Goal: Task Accomplishment & Management: Manage account settings

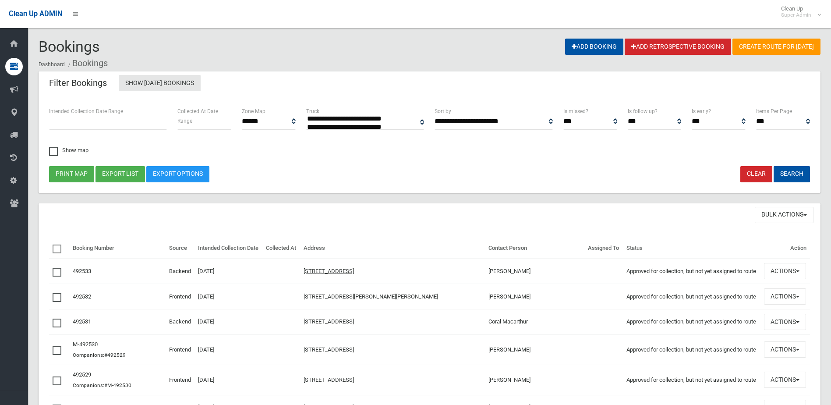
select select
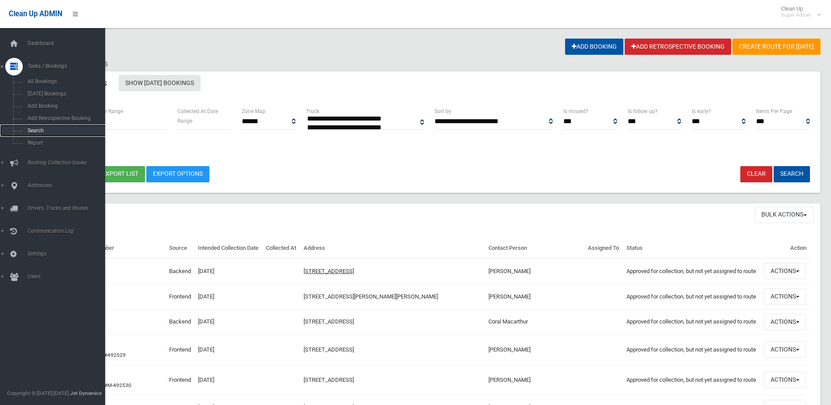
click at [40, 131] on span "Search" at bounding box center [64, 130] width 79 height 6
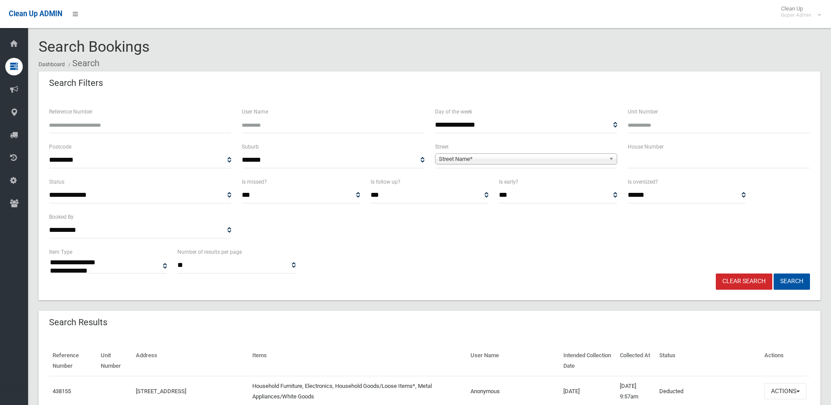
select select
click at [103, 127] on input "Reference Number" at bounding box center [140, 125] width 182 height 16
type input "******"
click at [774, 273] on button "Search" at bounding box center [792, 281] width 36 height 16
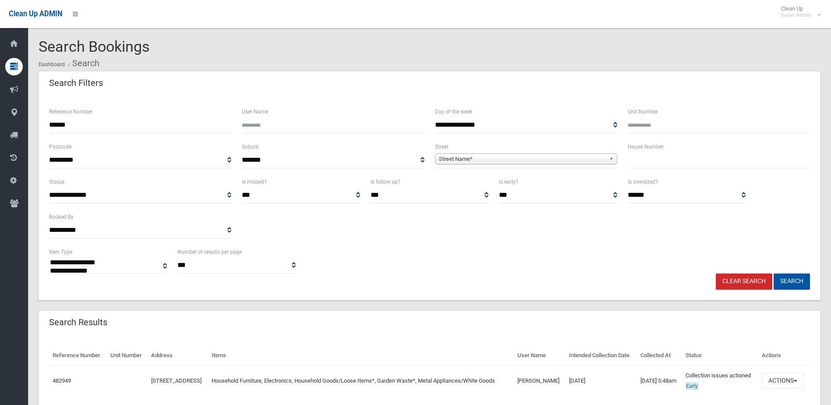
select select
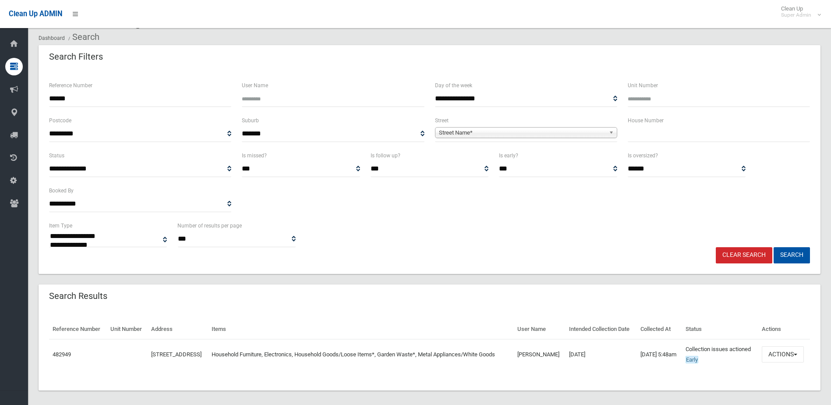
scroll to position [54, 0]
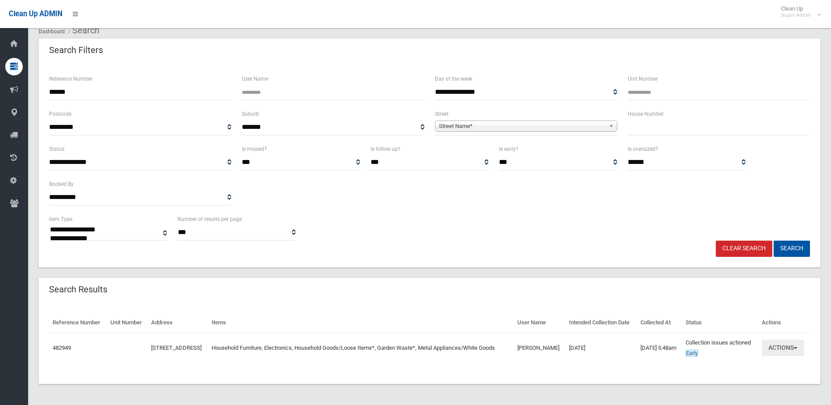
click at [779, 339] on button "Actions" at bounding box center [783, 347] width 42 height 16
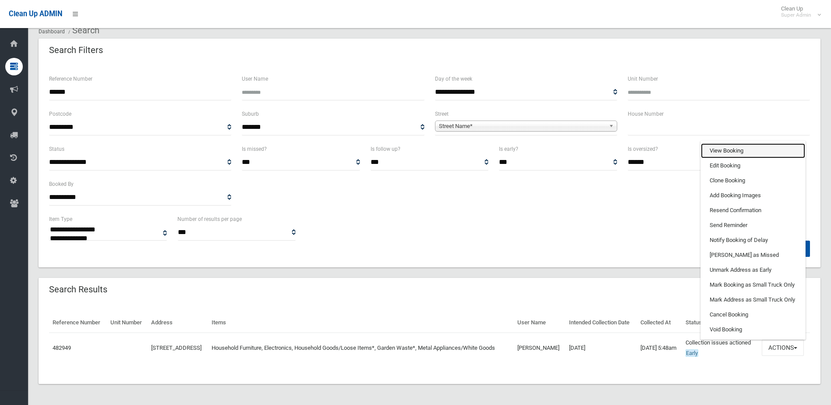
click at [722, 148] on link "View Booking" at bounding box center [753, 150] width 104 height 15
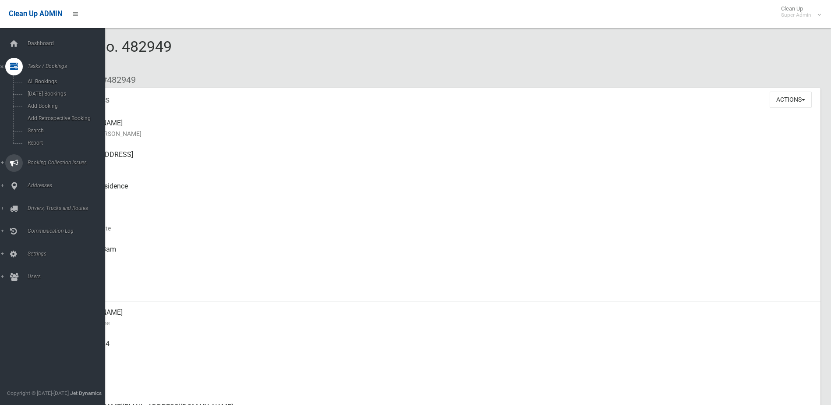
click at [49, 161] on span "Booking Collection Issues" at bounding box center [68, 162] width 87 height 6
click at [54, 105] on span "All Reported Issues" at bounding box center [64, 104] width 79 height 6
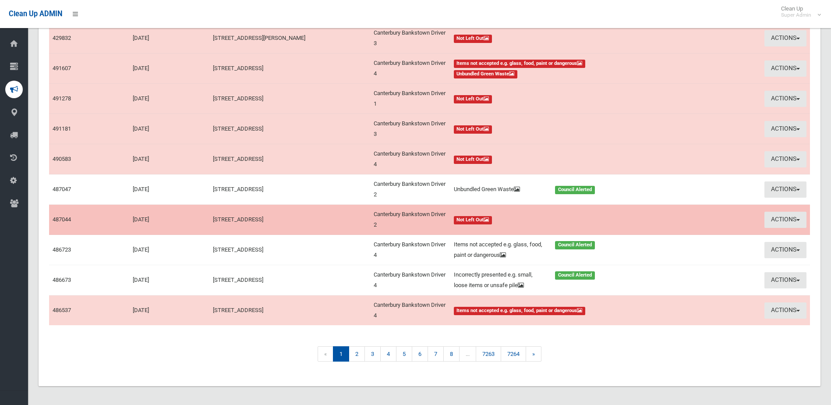
scroll to position [132, 0]
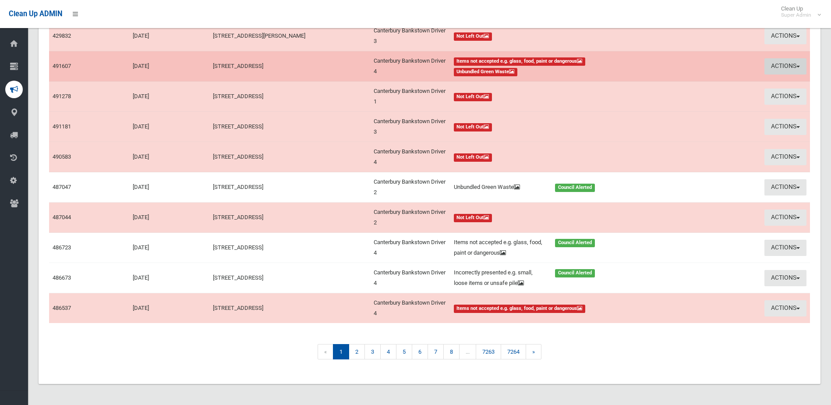
click at [779, 65] on button "Actions" at bounding box center [785, 66] width 42 height 16
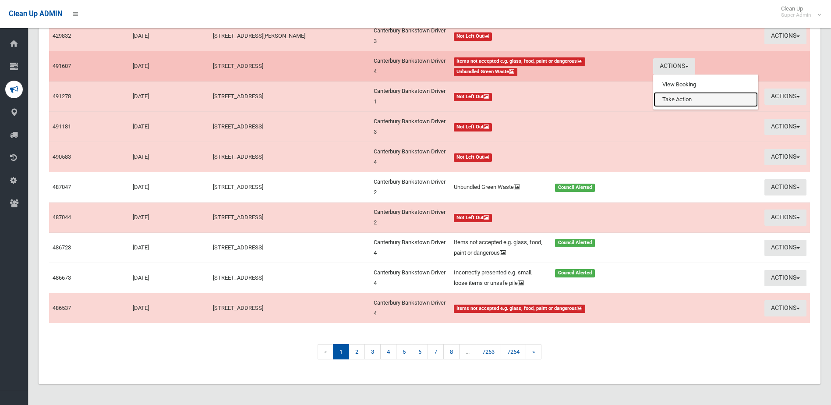
click at [679, 97] on link "Take Action" at bounding box center [706, 99] width 104 height 15
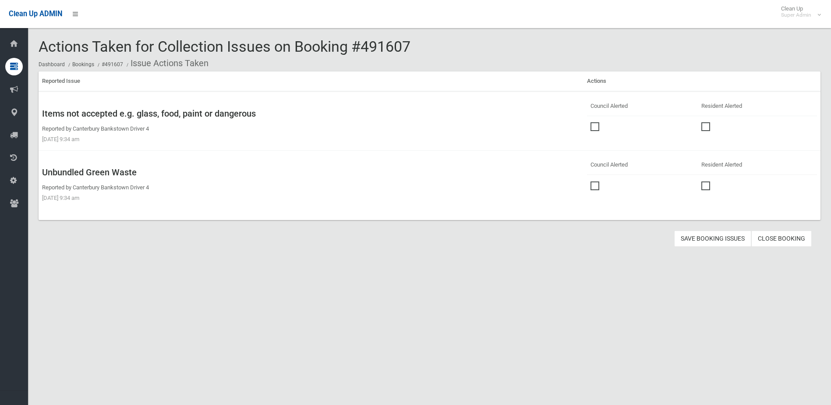
click at [594, 122] on span at bounding box center [596, 122] width 13 height 0
click at [592, 181] on span at bounding box center [596, 181] width 13 height 0
click at [707, 238] on button "Save Booking Issues" at bounding box center [712, 238] width 77 height 16
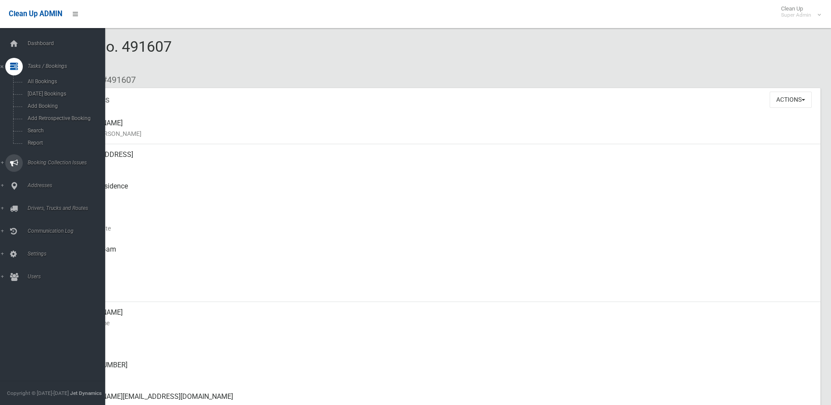
click at [51, 163] on span "Booking Collection Issues" at bounding box center [68, 162] width 87 height 6
click at [57, 103] on span "All Reported Issues" at bounding box center [64, 104] width 79 height 6
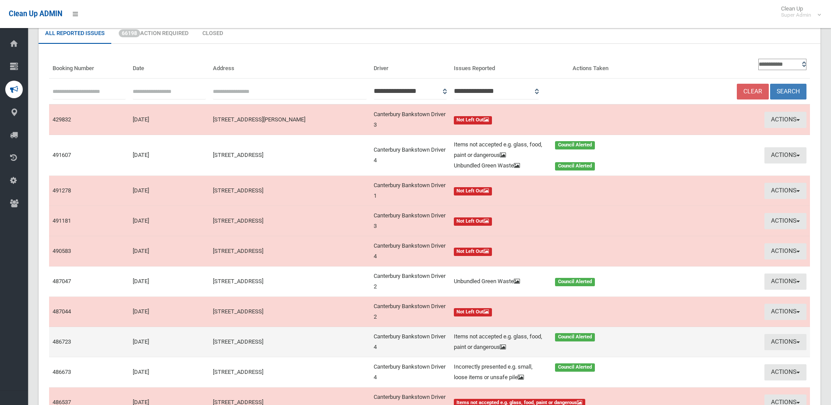
scroll to position [131, 0]
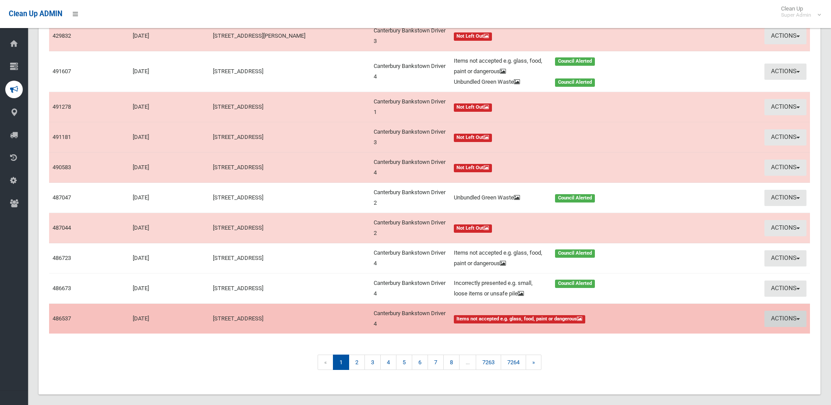
click at [789, 314] on button "Actions" at bounding box center [785, 319] width 42 height 16
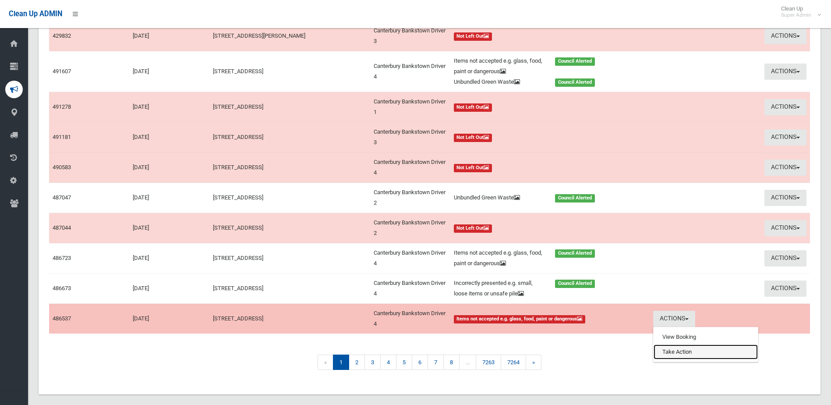
click at [675, 355] on link "Take Action" at bounding box center [706, 351] width 104 height 15
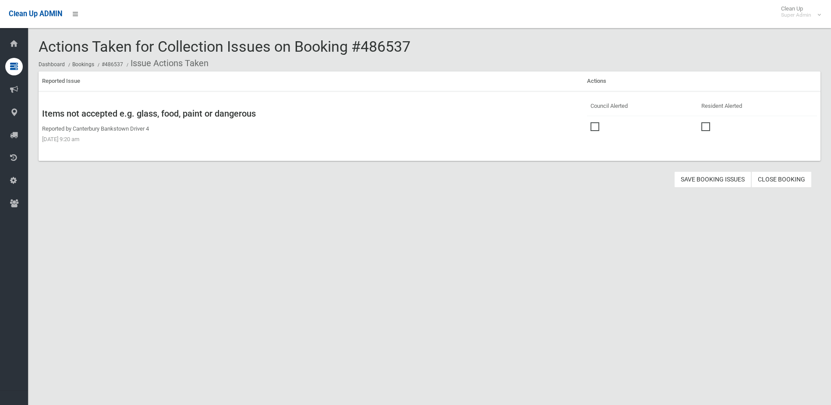
click at [590, 122] on span at bounding box center [596, 122] width 13 height 0
click at [710, 180] on button "Save Booking Issues" at bounding box center [712, 179] width 77 height 16
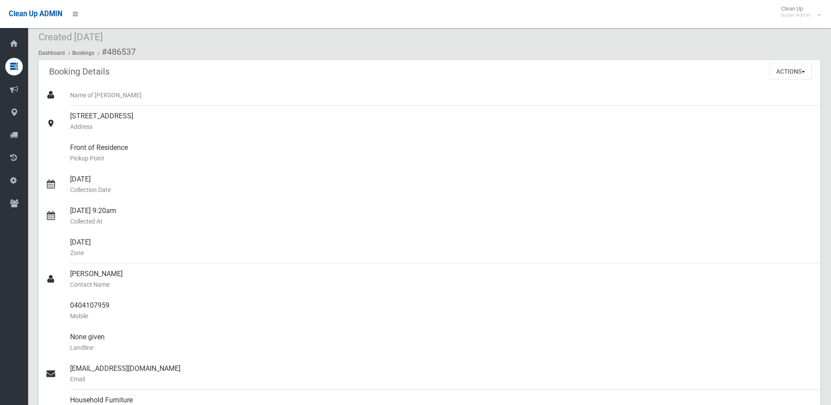
scroll to position [44, 0]
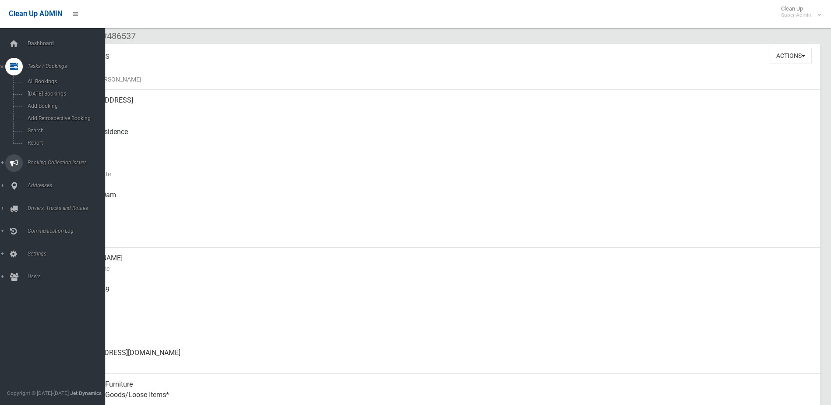
click at [47, 162] on span "Booking Collection Issues" at bounding box center [68, 162] width 87 height 6
click at [52, 105] on span "All Reported Issues" at bounding box center [64, 104] width 79 height 6
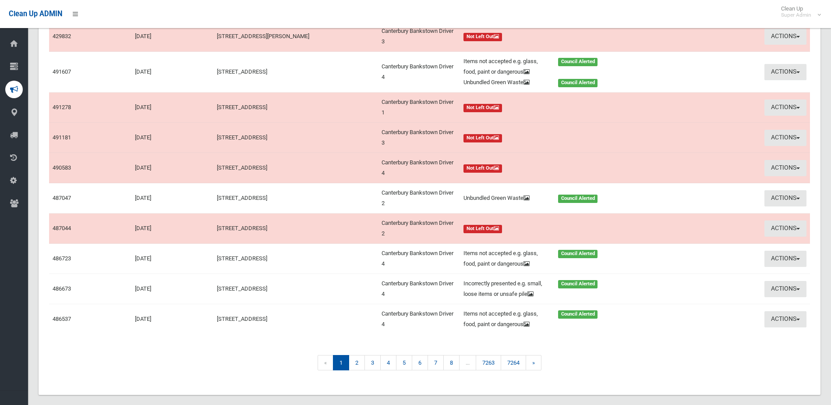
scroll to position [131, 0]
click at [358, 370] on link "2" at bounding box center [357, 361] width 16 height 15
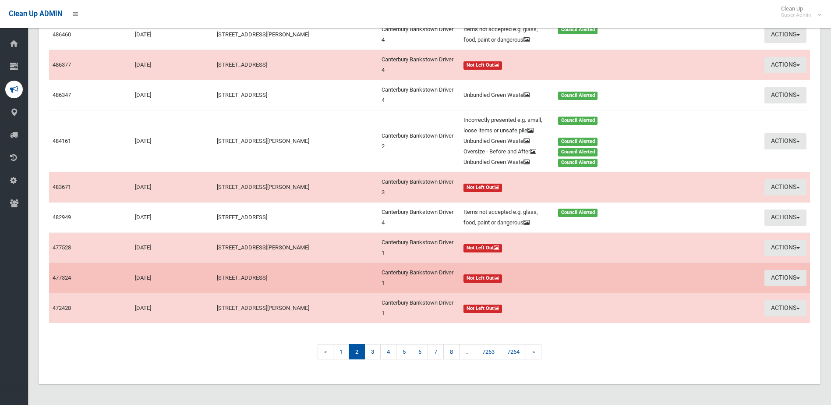
scroll to position [174, 0]
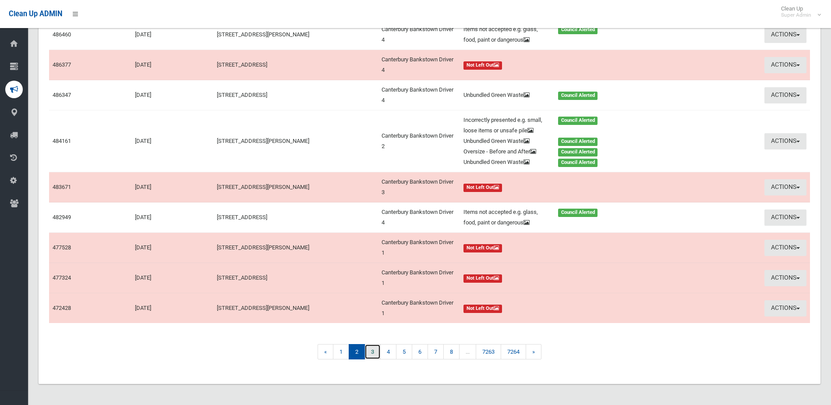
click at [371, 352] on link "3" at bounding box center [372, 351] width 16 height 15
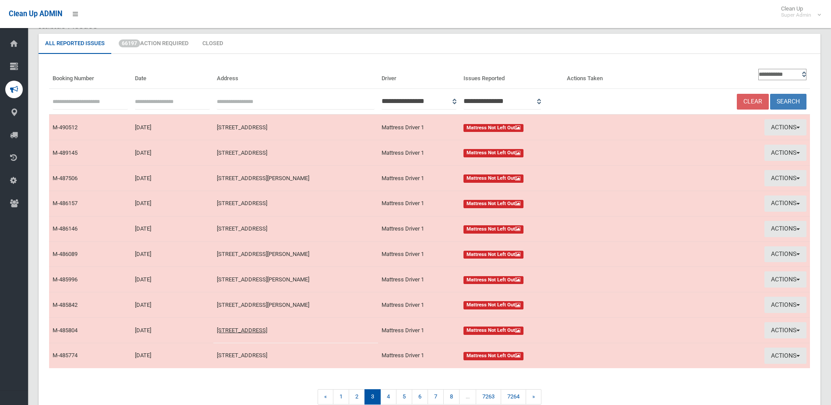
scroll to position [83, 0]
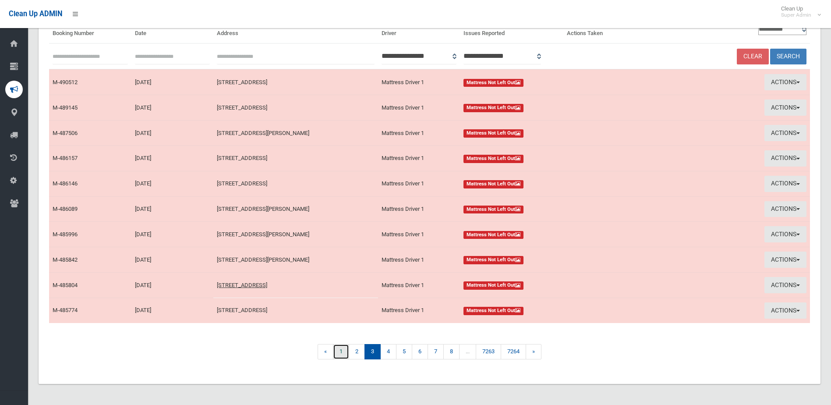
click at [342, 350] on link "1" at bounding box center [341, 351] width 16 height 15
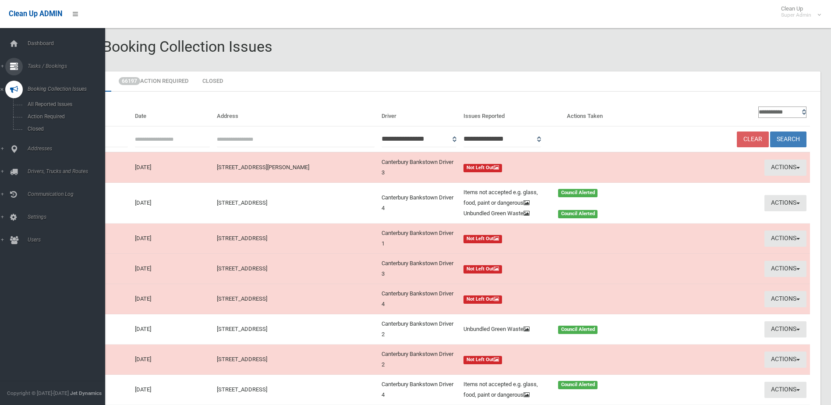
click at [40, 65] on span "Tasks / Bookings" at bounding box center [68, 66] width 87 height 6
click at [37, 131] on span "Search" at bounding box center [64, 130] width 79 height 6
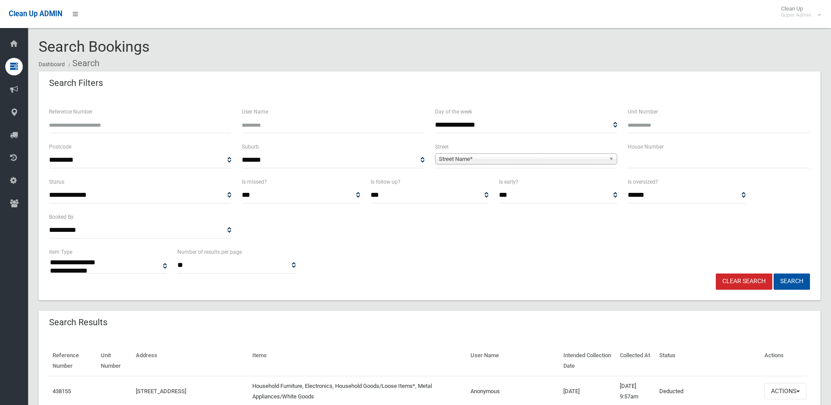
select select
click at [99, 125] on input "Reference Number" at bounding box center [140, 125] width 182 height 16
type input "******"
click at [774, 273] on button "Search" at bounding box center [792, 281] width 36 height 16
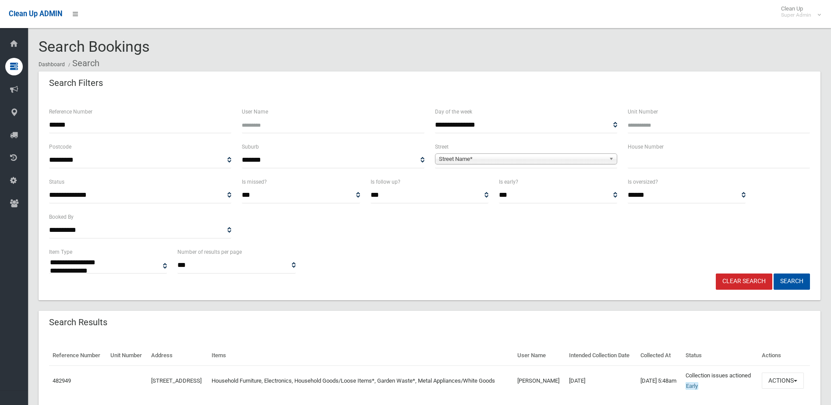
select select
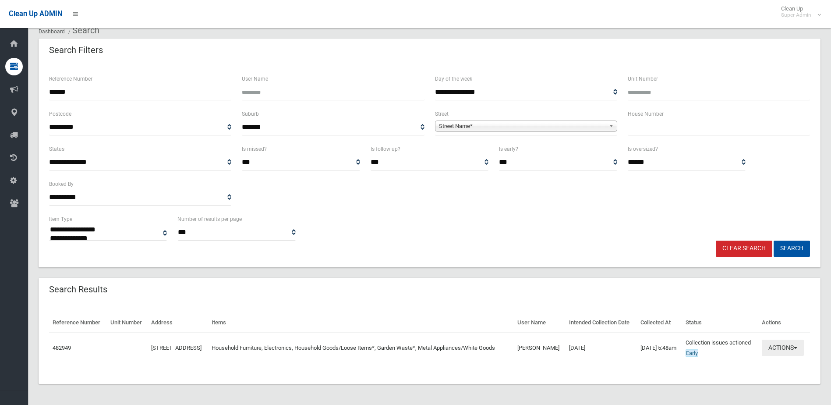
click at [778, 341] on button "Actions" at bounding box center [783, 347] width 42 height 16
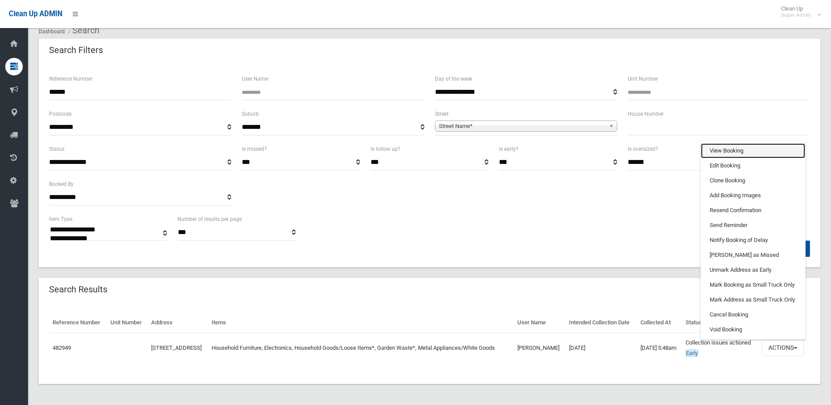
click at [728, 143] on link "View Booking" at bounding box center [753, 150] width 104 height 15
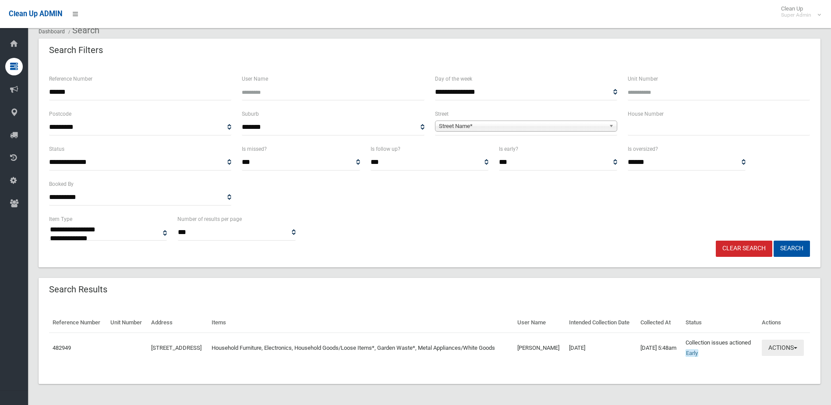
click at [781, 342] on button "Actions" at bounding box center [783, 347] width 42 height 16
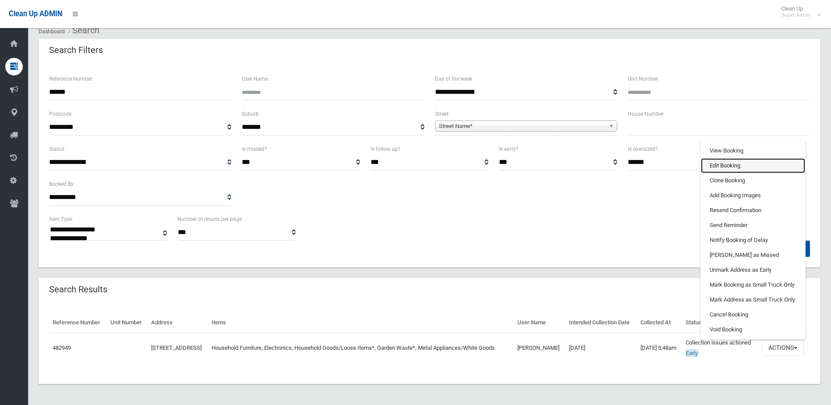
click at [714, 159] on link "Edit Booking" at bounding box center [753, 165] width 104 height 15
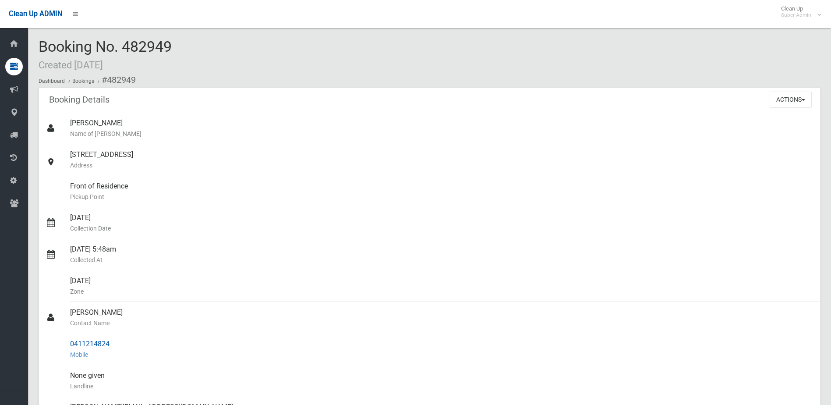
drag, startPoint x: 71, startPoint y: 312, endPoint x: 116, endPoint y: 347, distance: 57.5
click at [116, 347] on ul "Charlene Noyes Name of Booker 143 Wattle Street, PUNCHBOWL NSW 2196 Address Fro…" at bounding box center [430, 355] width 782 height 484
drag, startPoint x: 116, startPoint y: 347, endPoint x: 103, endPoint y: 343, distance: 13.6
copy ul "Mary Saba Contact Name 0411214824"
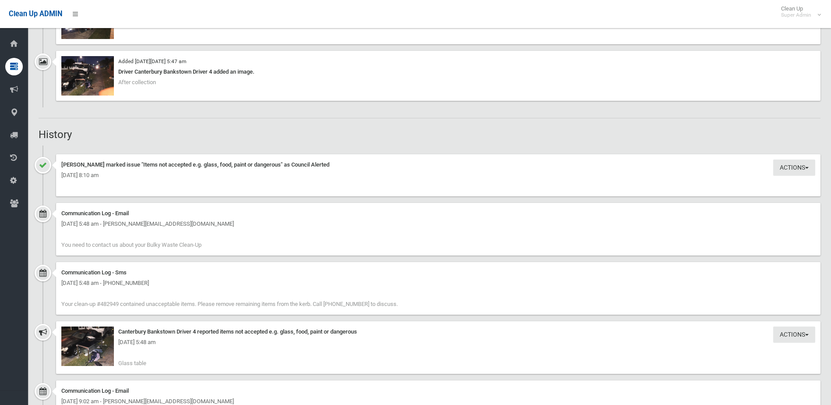
scroll to position [964, 0]
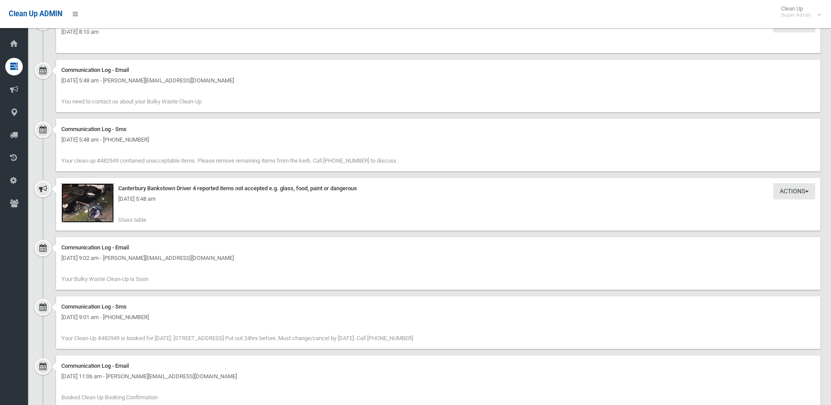
click at [85, 210] on img at bounding box center [87, 202] width 53 height 39
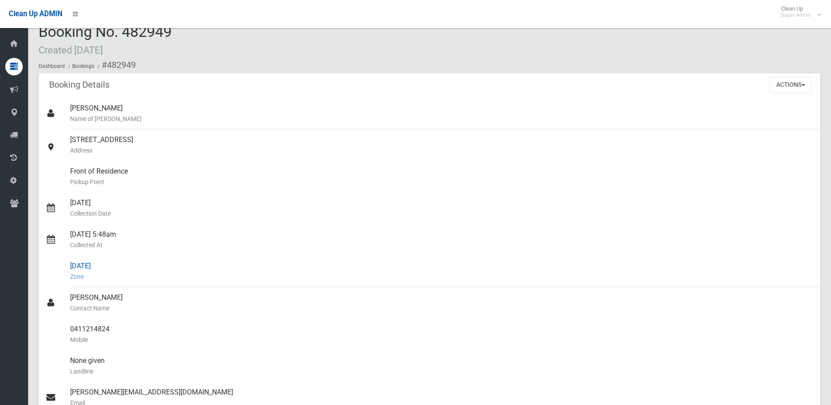
scroll to position [0, 0]
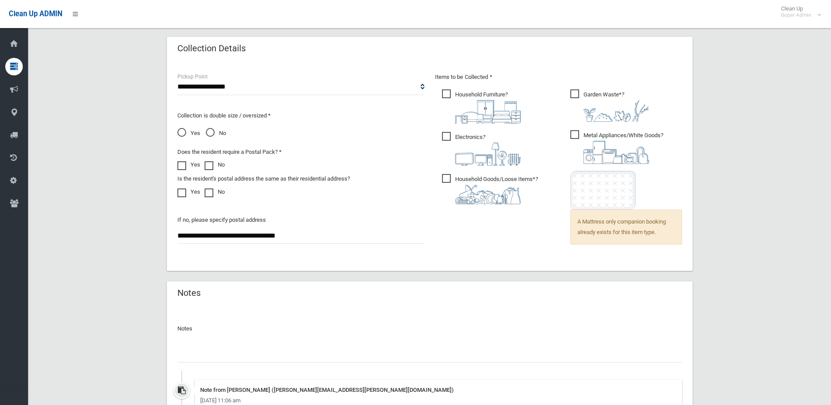
scroll to position [680, 0]
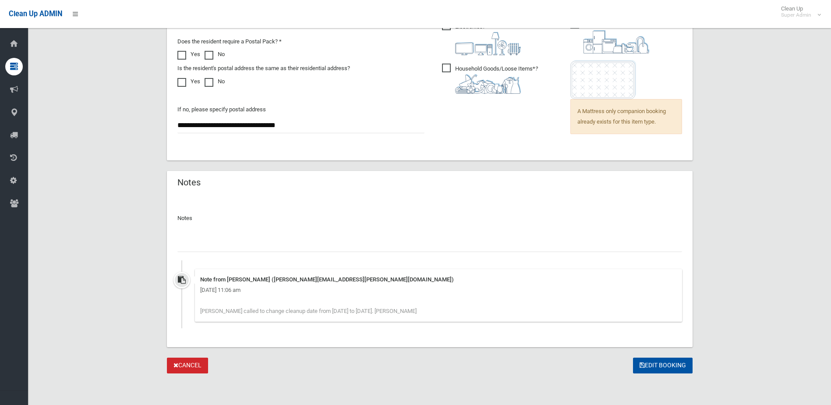
click at [199, 241] on input "text" at bounding box center [429, 244] width 505 height 16
type input "**********"
click at [658, 363] on button "Edit Booking" at bounding box center [663, 365] width 60 height 16
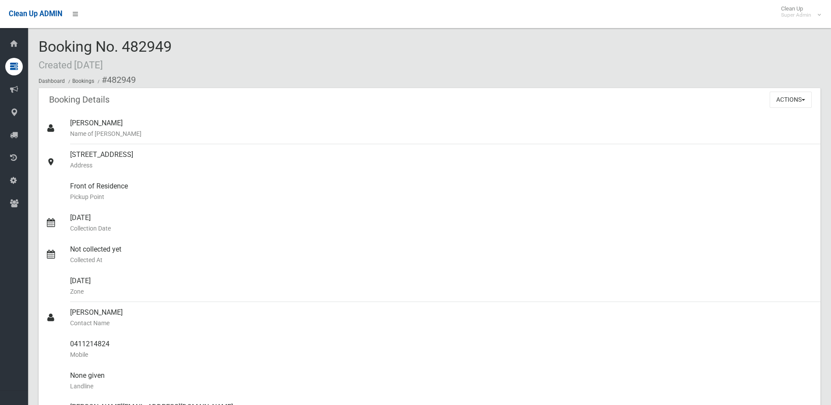
drag, startPoint x: 126, startPoint y: 48, endPoint x: 179, endPoint y: 47, distance: 53.0
click at [179, 47] on div "Booking No. 482949 Created [DATE] Dashboard Bookings #482949" at bounding box center [430, 63] width 782 height 49
drag, startPoint x: 179, startPoint y: 47, endPoint x: 161, endPoint y: 47, distance: 18.0
copy span "482949"
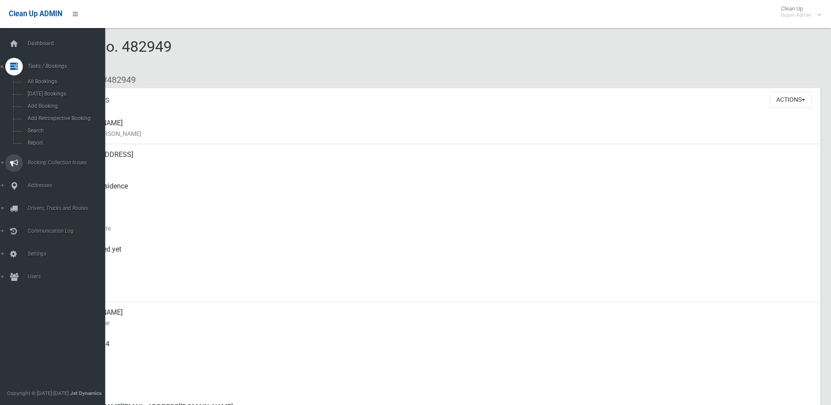
click at [37, 160] on span "Booking Collection Issues" at bounding box center [68, 162] width 87 height 6
click at [47, 104] on span "All Reported Issues" at bounding box center [64, 104] width 79 height 6
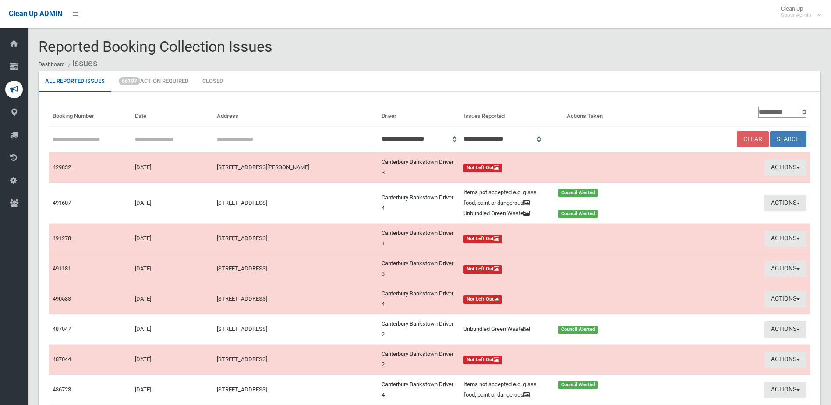
paste input "******"
type input "******"
click at [790, 140] on button "Search" at bounding box center [788, 139] width 36 height 16
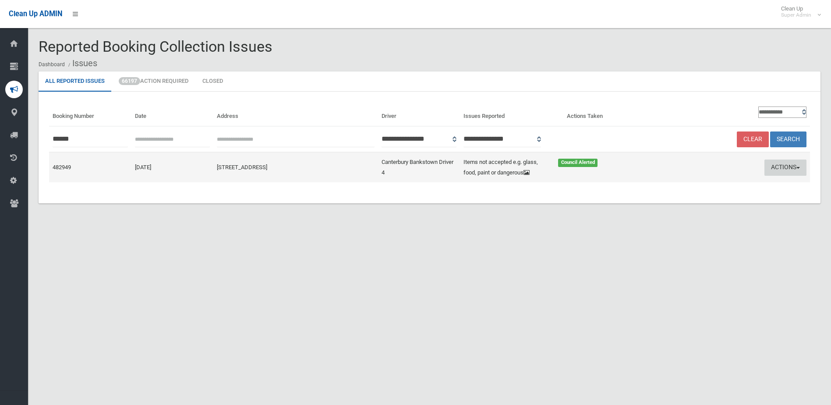
click at [788, 165] on button "Actions" at bounding box center [785, 167] width 42 height 16
click at [682, 203] on link "Edit Actions Taken" at bounding box center [702, 200] width 104 height 15
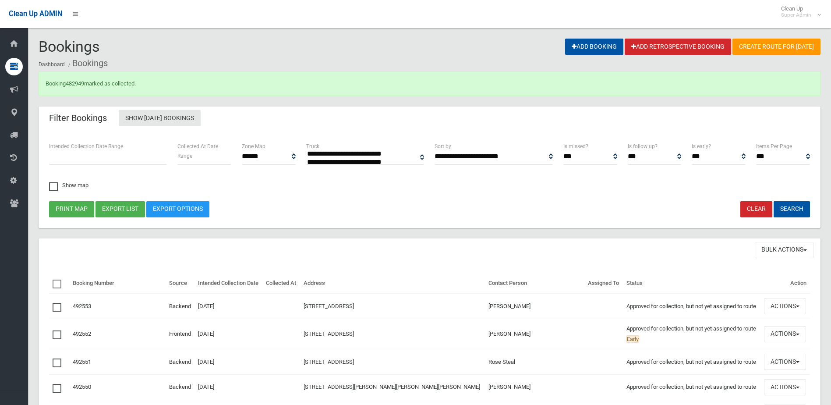
select select
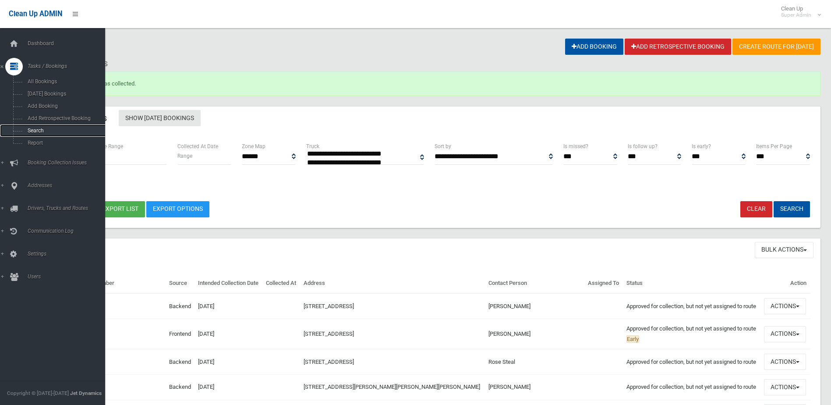
click at [39, 130] on span "Search" at bounding box center [64, 130] width 79 height 6
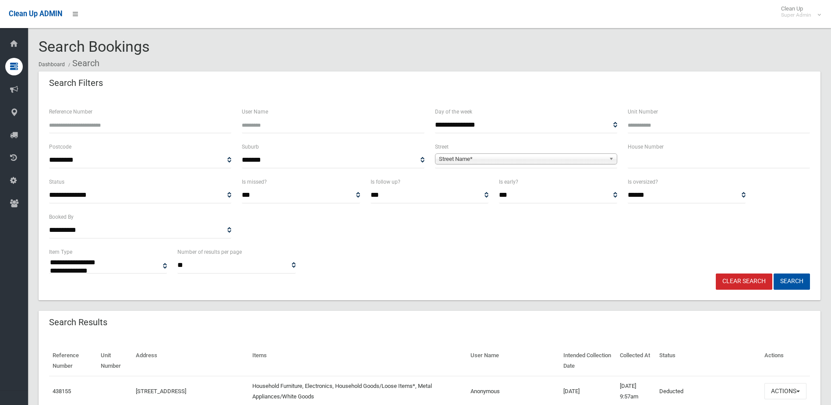
select select
click at [91, 126] on input "Reference Number" at bounding box center [140, 125] width 182 height 16
type input "******"
click at [774, 273] on button "Search" at bounding box center [792, 281] width 36 height 16
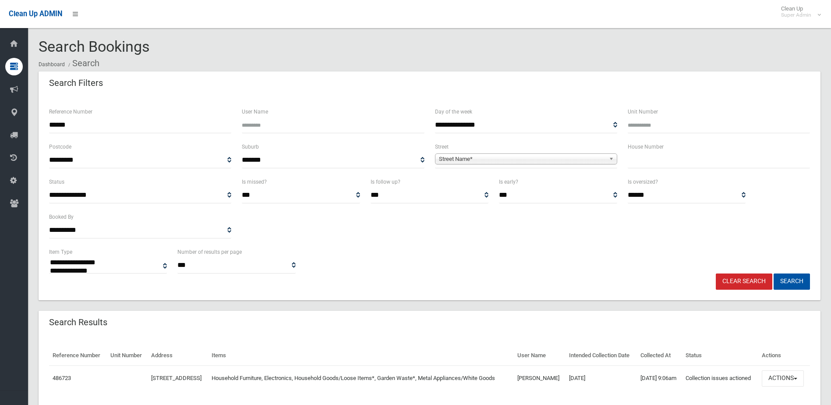
select select
click at [788, 386] on button "Actions" at bounding box center [783, 378] width 42 height 16
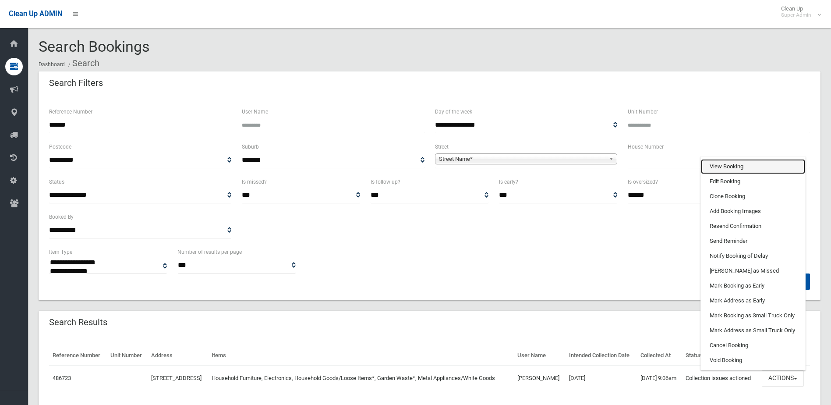
click at [730, 174] on link "View Booking" at bounding box center [753, 166] width 104 height 15
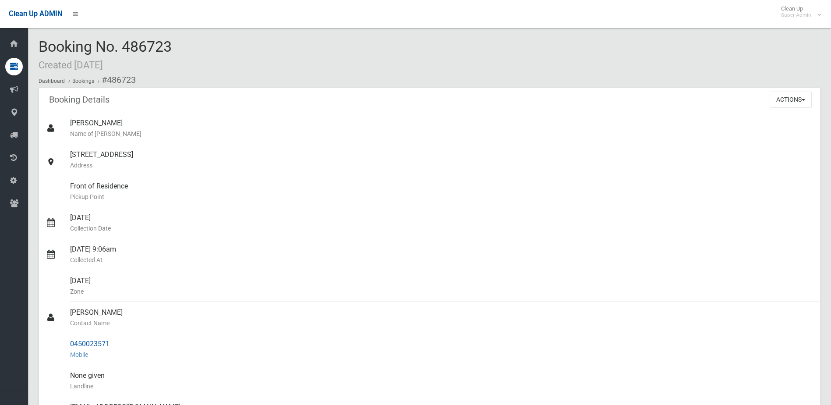
drag, startPoint x: 69, startPoint y: 312, endPoint x: 114, endPoint y: 338, distance: 51.8
click at [114, 338] on ul "Cindy Luu Name of Booker 181 Wangee Road, GREENACRE NSW 2190 Address Front of R…" at bounding box center [430, 355] width 782 height 484
drag, startPoint x: 114, startPoint y: 338, endPoint x: 99, endPoint y: 344, distance: 15.9
copy ul "Anna Pamungkas Contact Name 0450023571"
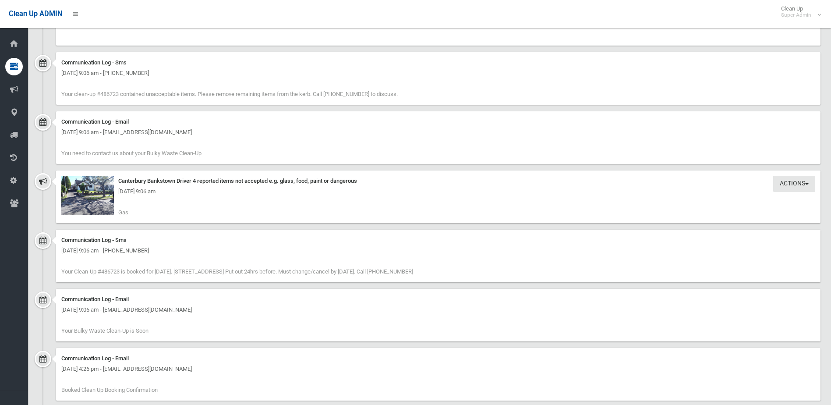
scroll to position [832, 0]
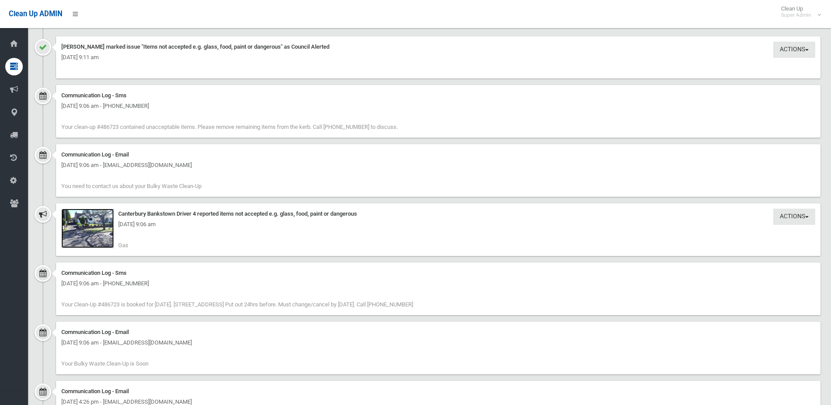
click at [77, 236] on img at bounding box center [87, 228] width 53 height 39
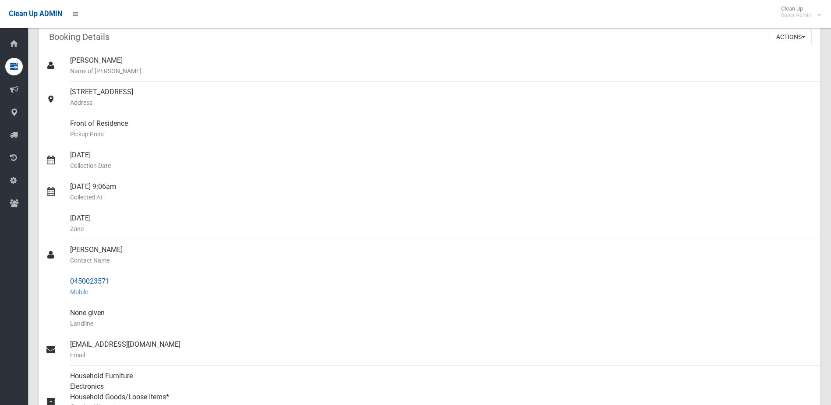
scroll to position [0, 0]
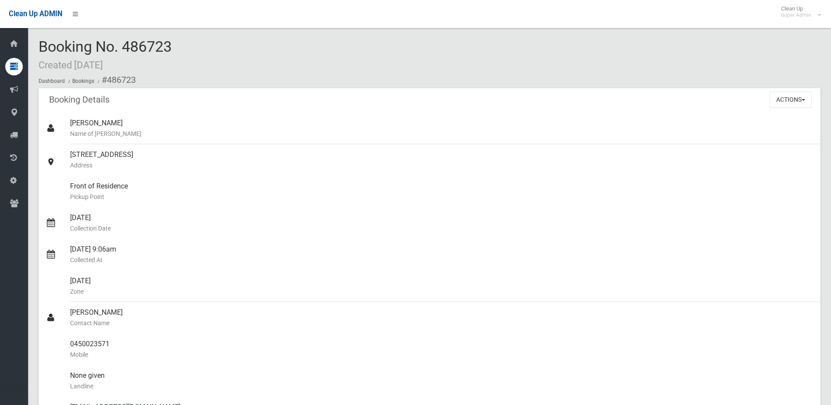
drag, startPoint x: 126, startPoint y: 48, endPoint x: 173, endPoint y: 46, distance: 47.8
click at [173, 46] on div "Booking No. 486723 Created 19/09/2025 Dashboard Bookings #486723" at bounding box center [430, 63] width 782 height 49
drag, startPoint x: 173, startPoint y: 46, endPoint x: 162, endPoint y: 46, distance: 11.8
copy span "486723"
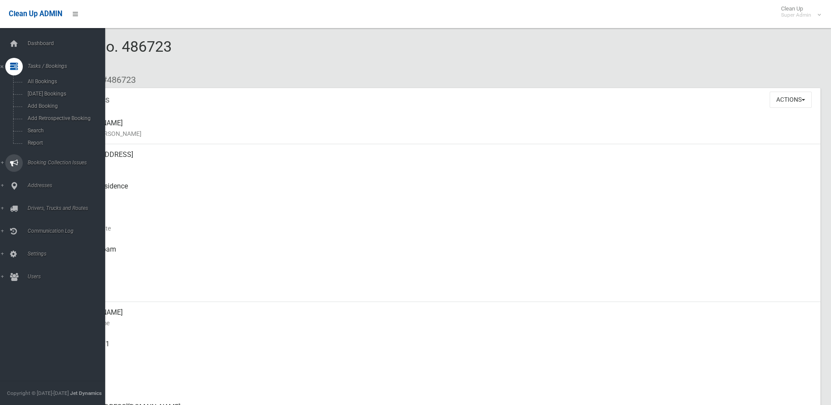
click at [47, 162] on span "Booking Collection Issues" at bounding box center [68, 162] width 87 height 6
click at [50, 104] on span "All Reported Issues" at bounding box center [64, 104] width 79 height 6
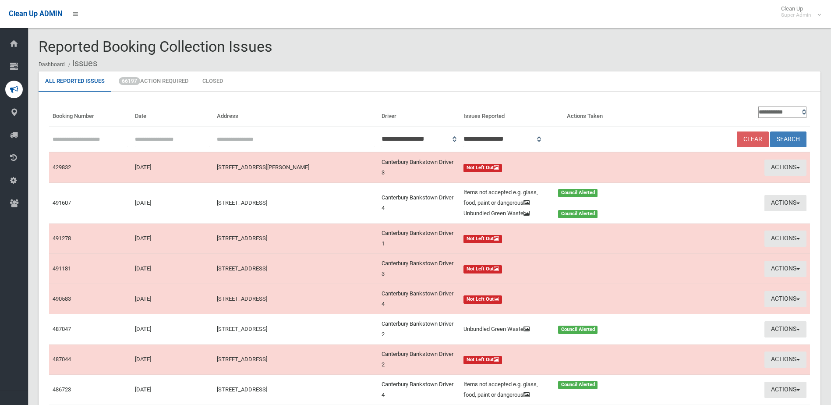
paste input "******"
type input "******"
click at [785, 138] on button "Search" at bounding box center [788, 139] width 36 height 16
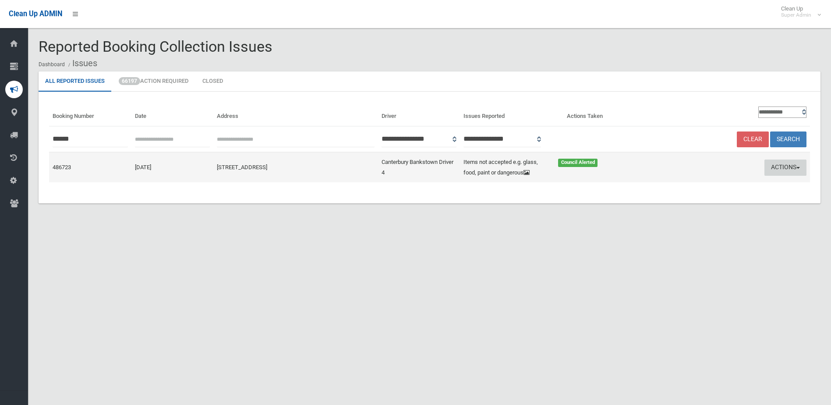
click at [784, 163] on button "Actions" at bounding box center [785, 167] width 42 height 16
click at [665, 200] on link "Edit Actions Taken" at bounding box center [702, 200] width 104 height 15
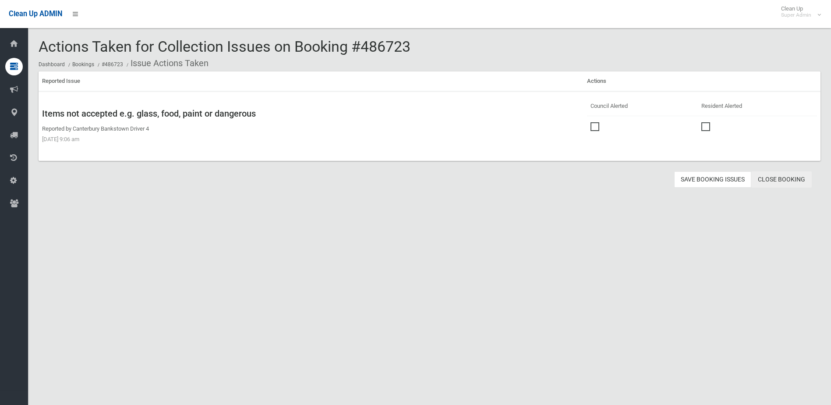
click at [787, 178] on link "Close Booking" at bounding box center [781, 179] width 60 height 16
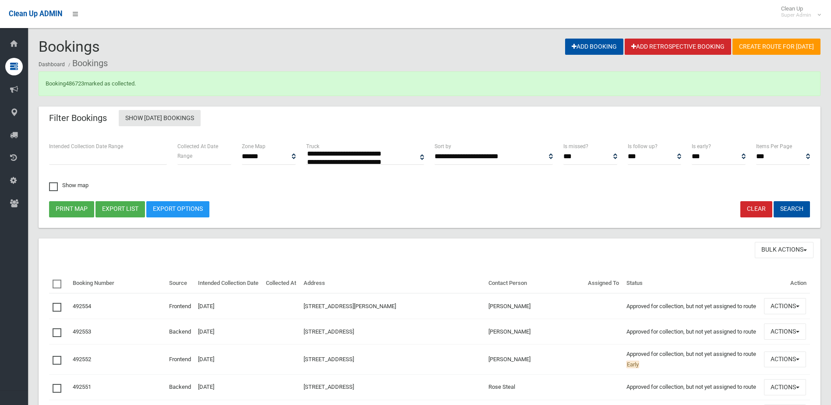
select select
